Goal: Task Accomplishment & Management: Manage account settings

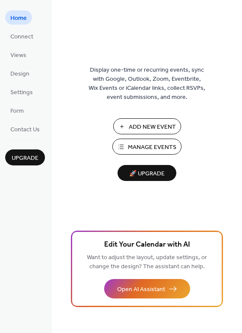
click at [164, 150] on span "Manage Events" at bounding box center [152, 147] width 48 height 9
click at [172, 148] on span "Manage Events" at bounding box center [152, 147] width 48 height 9
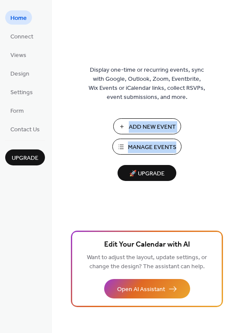
drag, startPoint x: 239, startPoint y: 125, endPoint x: 239, endPoint y: 146, distance: 21.1
click at [239, 146] on div "Display one-time or recurring events, sync with Google, Outlook, Zoom, Eventbri…" at bounding box center [147, 180] width 190 height 305
click at [217, 159] on div "Display one-time or recurring events, sync with Google, Outlook, Zoom, Eventbri…" at bounding box center [147, 180] width 190 height 305
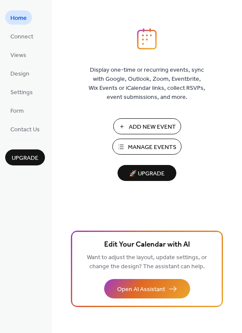
click at [161, 175] on span "🚀 Upgrade" at bounding box center [147, 174] width 48 height 12
click at [144, 148] on span "Manage Events" at bounding box center [152, 147] width 48 height 9
click at [142, 146] on span "Manage Events" at bounding box center [152, 147] width 48 height 9
drag, startPoint x: 142, startPoint y: 117, endPoint x: 139, endPoint y: 128, distance: 12.2
click at [139, 128] on div "Display one-time or recurring events, sync with Google, Outlook, Zoom, Eventbri…" at bounding box center [147, 180] width 190 height 305
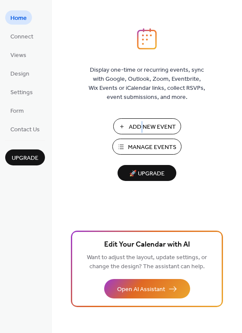
click at [139, 128] on span "Add New Event" at bounding box center [152, 127] width 47 height 9
